Goal: Register for event/course

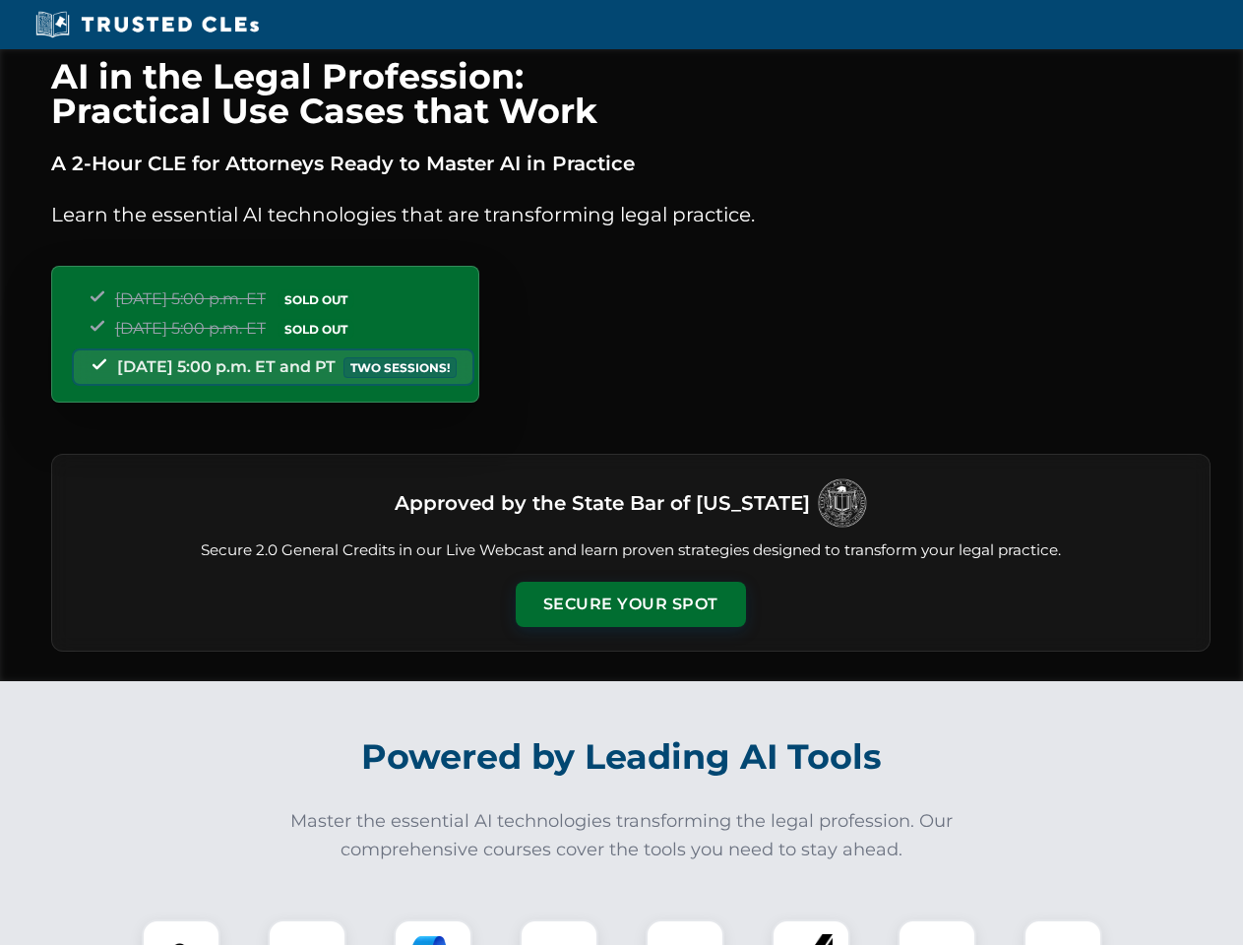
click at [630, 604] on button "Secure Your Spot" at bounding box center [631, 604] width 230 height 45
click at [181, 932] on img at bounding box center [181, 958] width 57 height 57
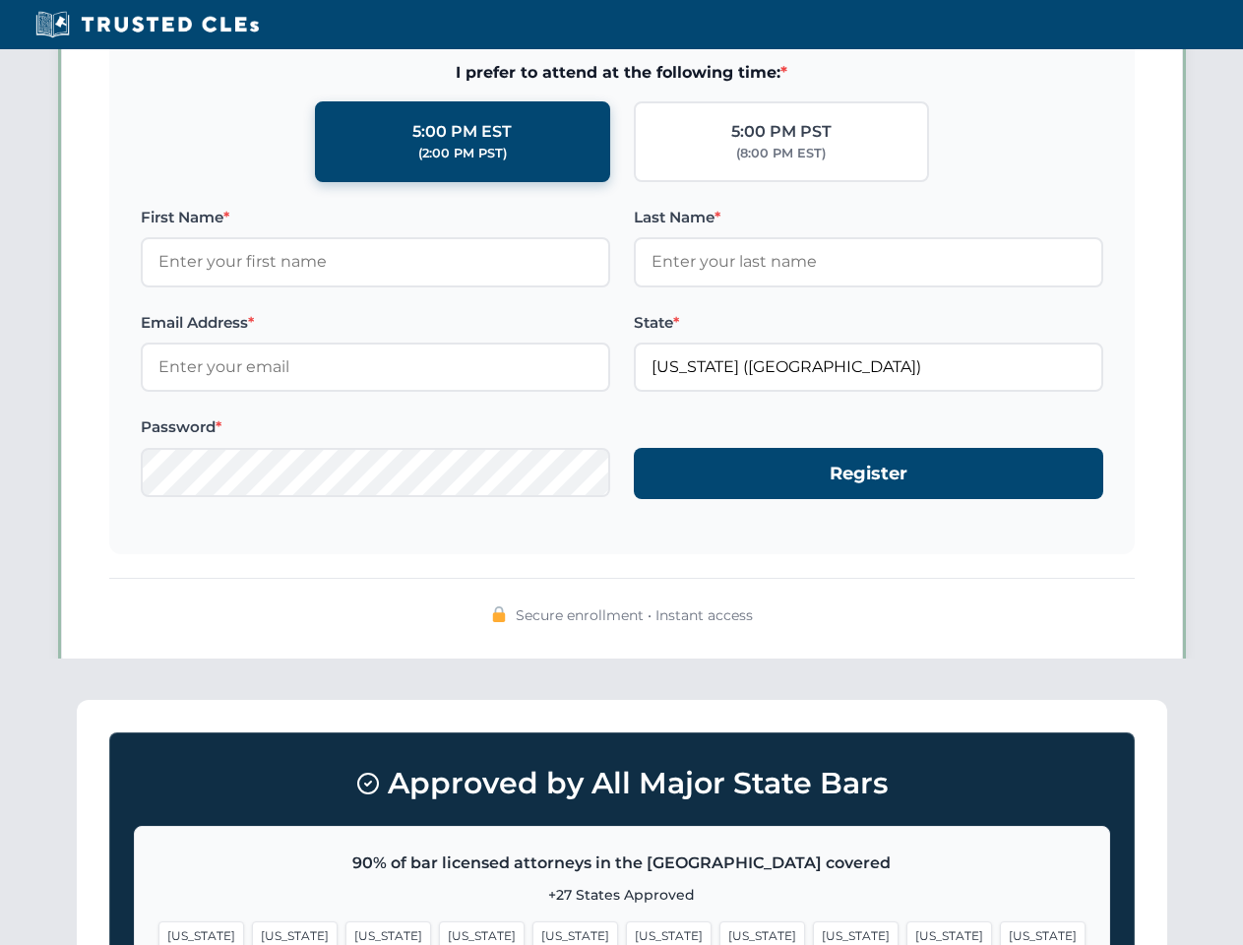
click at [720, 932] on span "[US_STATE]" at bounding box center [763, 935] width 86 height 29
click at [907, 932] on span "[US_STATE]" at bounding box center [950, 935] width 86 height 29
